Goal: Find specific page/section: Find specific page/section

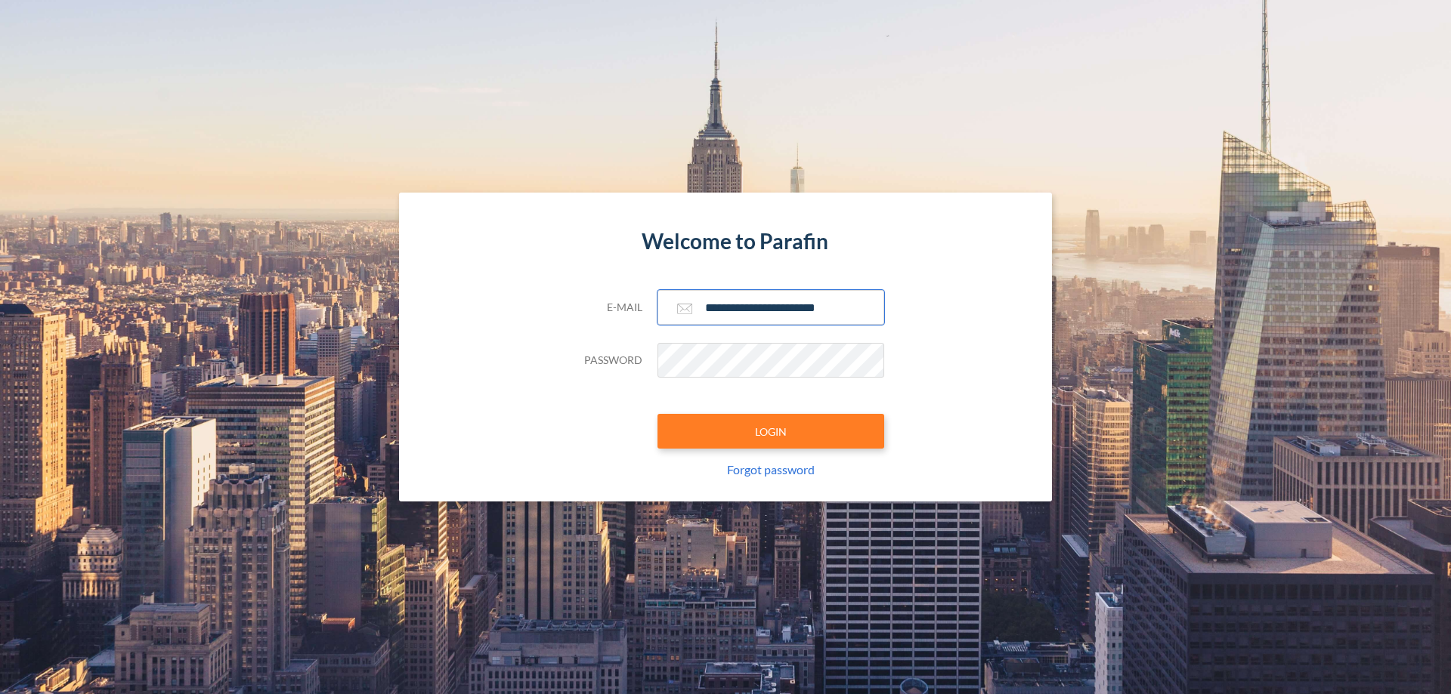
type input "**********"
click at [771, 431] on button "LOGIN" at bounding box center [770, 431] width 227 height 35
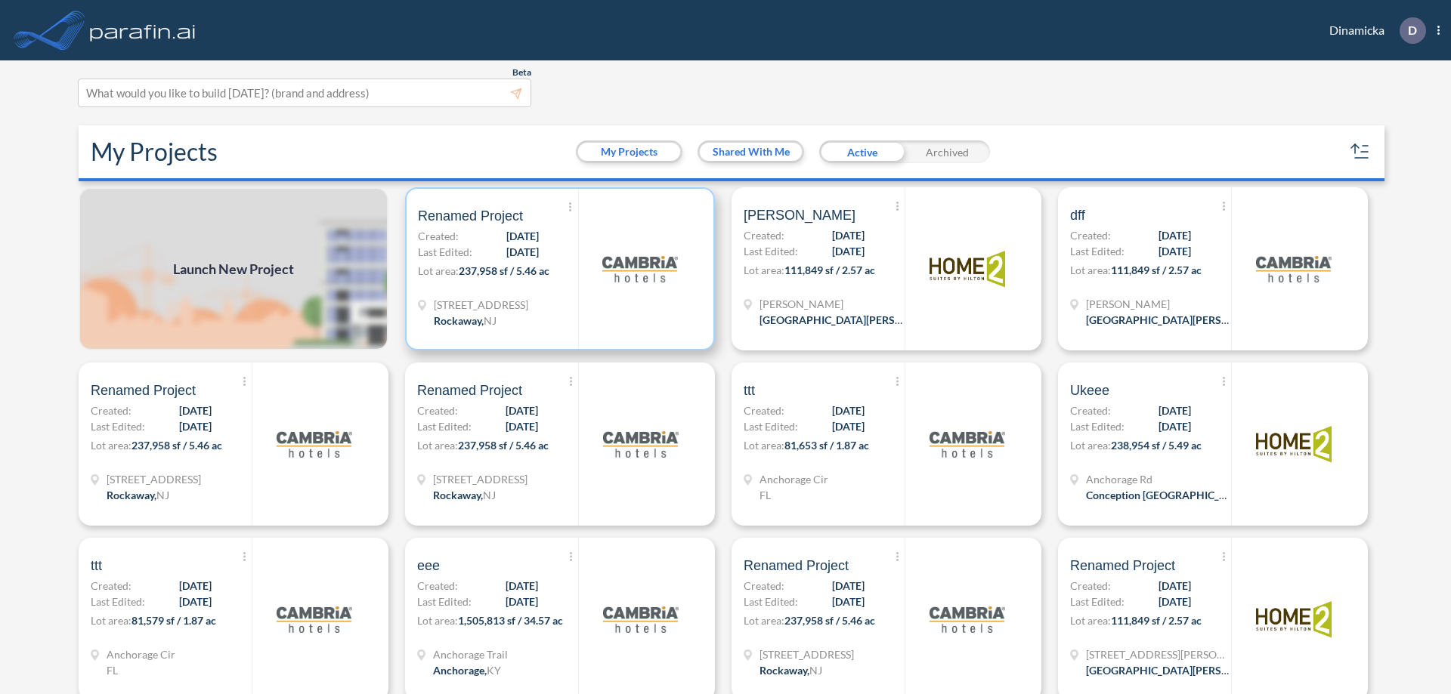
scroll to position [4, 0]
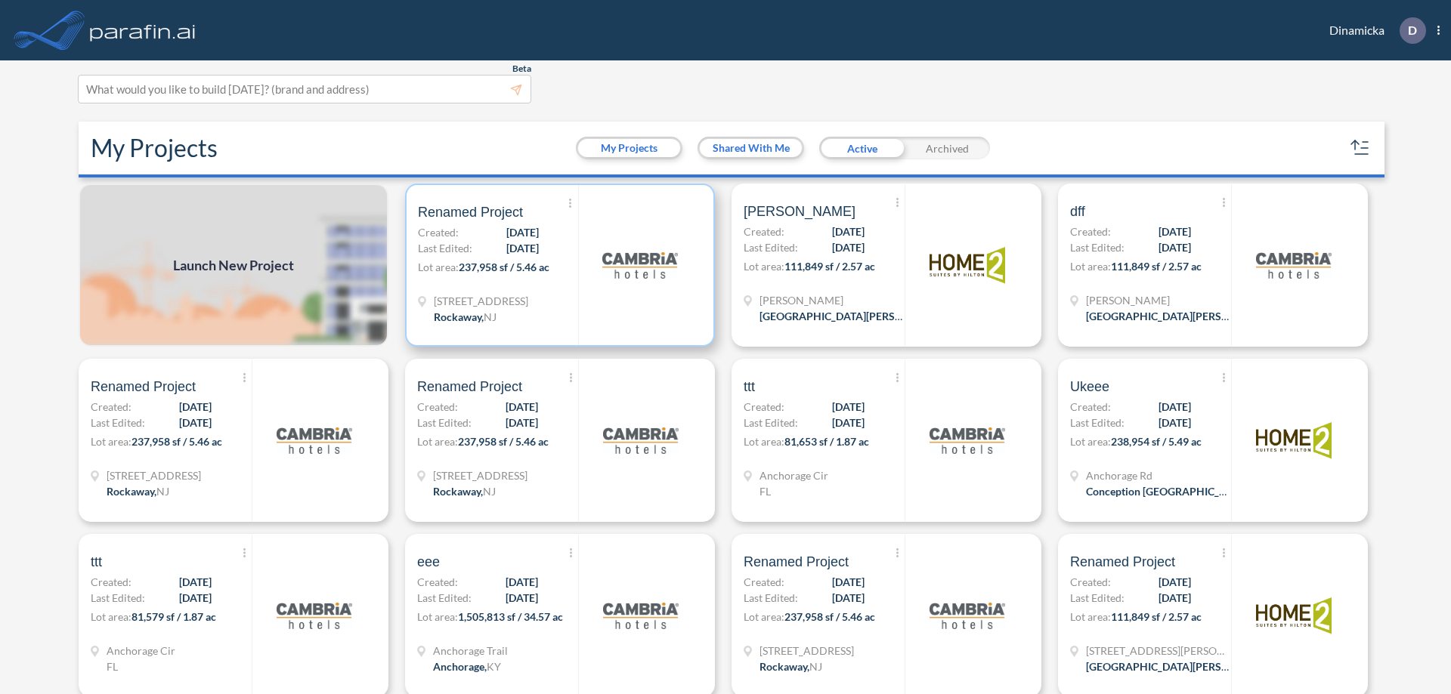
click at [557, 265] on p "Lot area: 237,958 sf / 5.46 ac" at bounding box center [498, 270] width 160 height 22
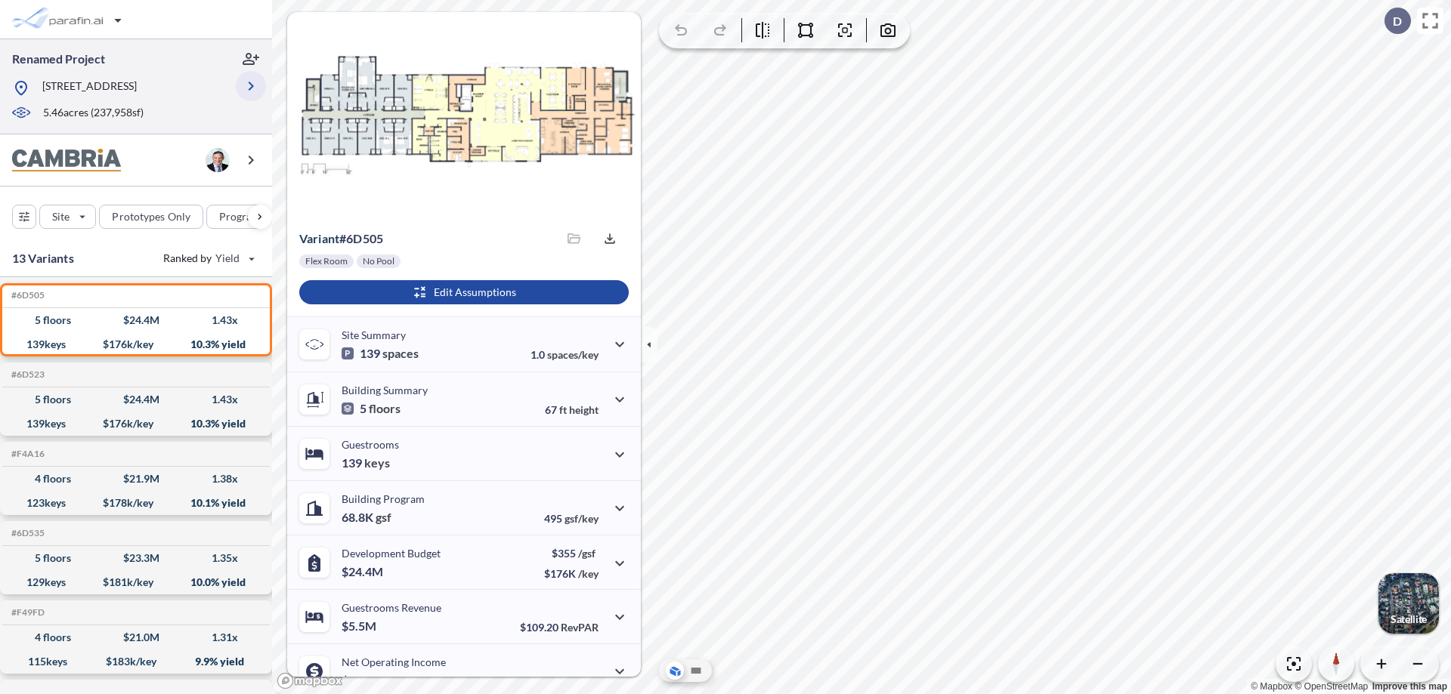
click at [251, 91] on icon "button" at bounding box center [251, 86] width 18 height 18
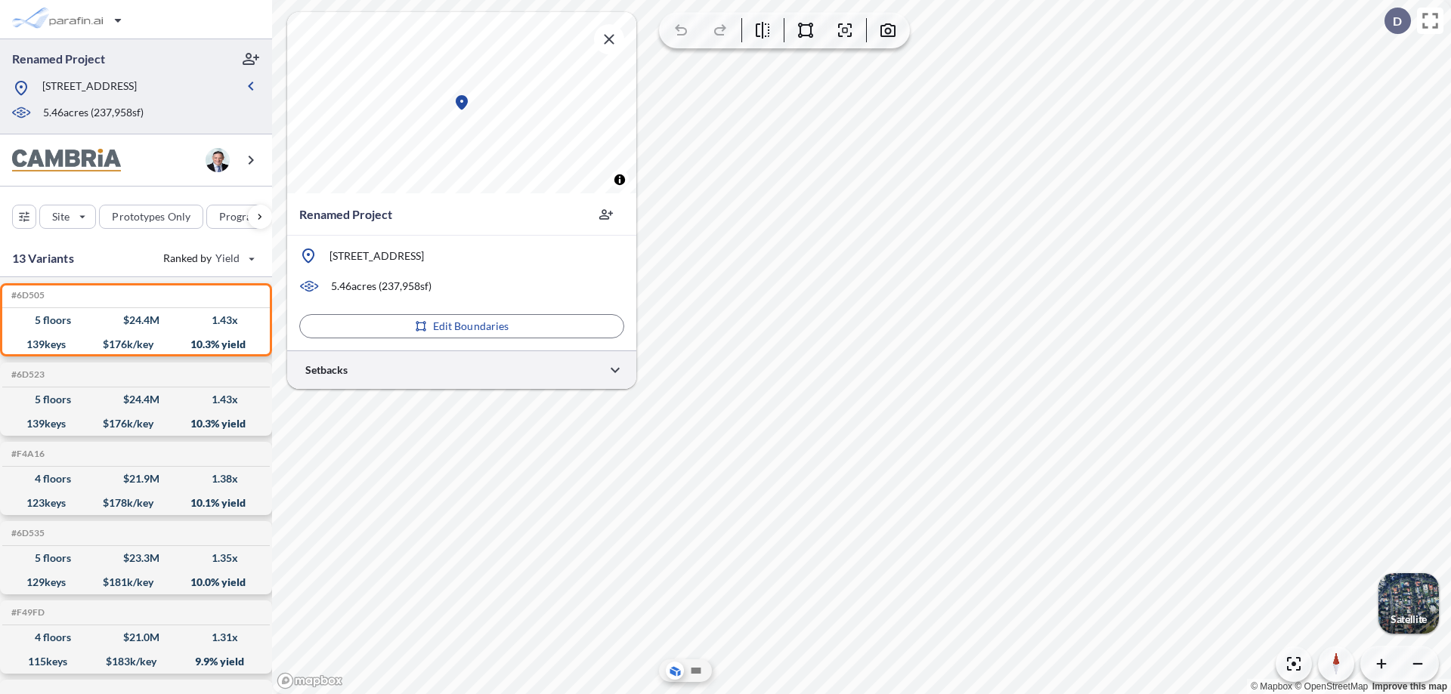
click at [462, 369] on div at bounding box center [461, 370] width 349 height 39
